Goal: Browse casually: Explore the website without a specific task or goal

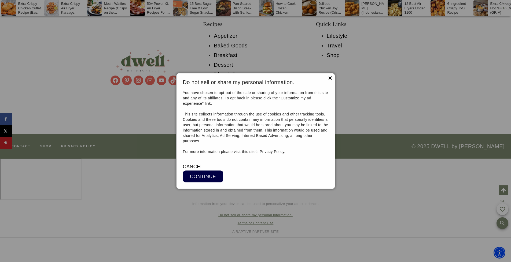
scroll to position [7227, 0]
